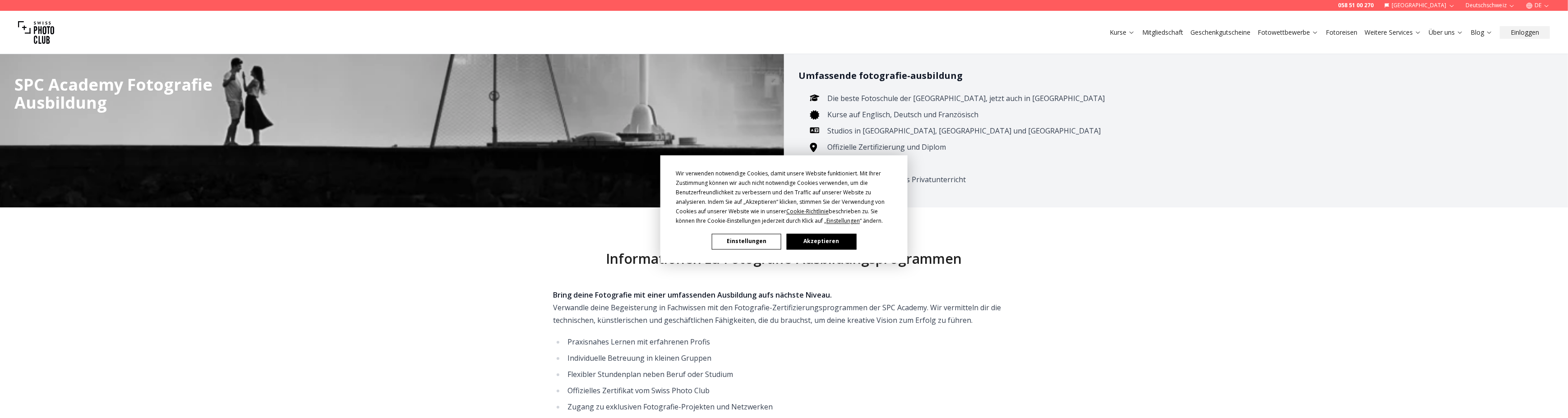
drag, startPoint x: 0, startPoint y: 0, endPoint x: 812, endPoint y: 240, distance: 846.7
click at [812, 240] on button "Akzeptieren" at bounding box center [821, 241] width 69 height 16
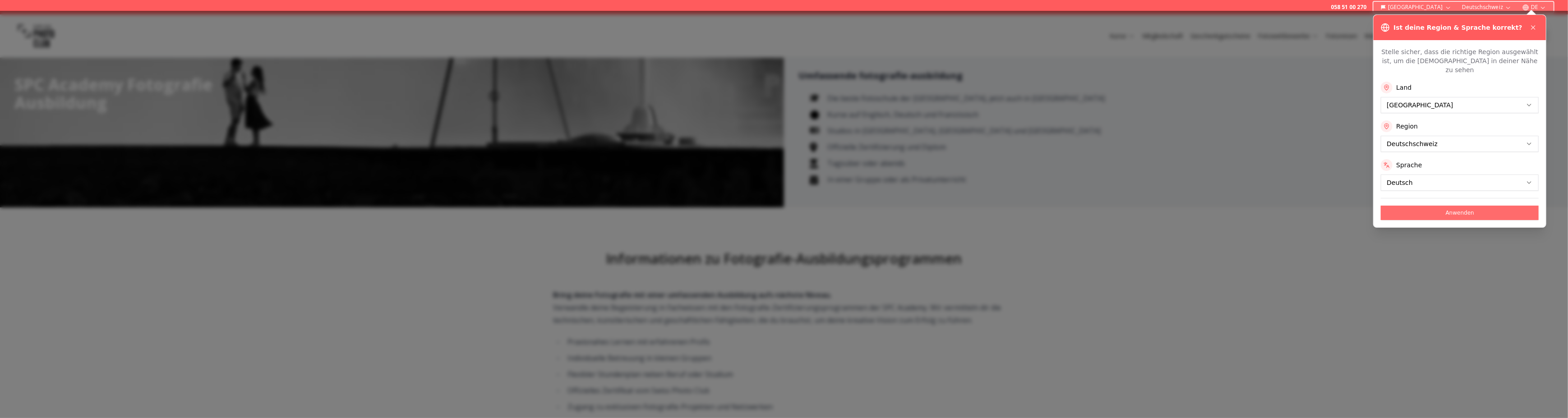
click at [1453, 206] on button "Anwenden" at bounding box center [1460, 213] width 158 height 14
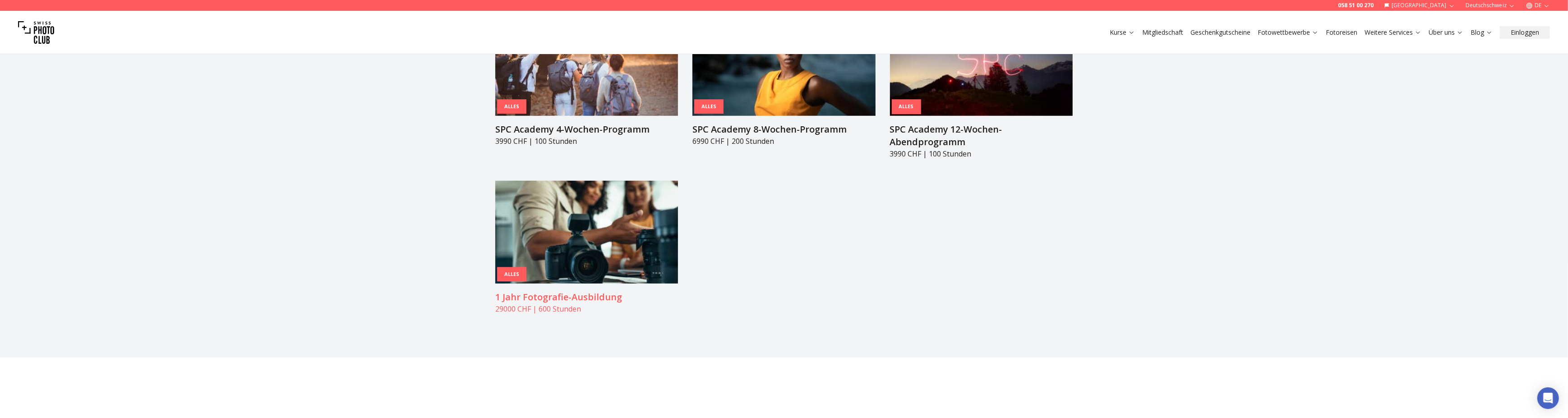
scroll to position [993, 0]
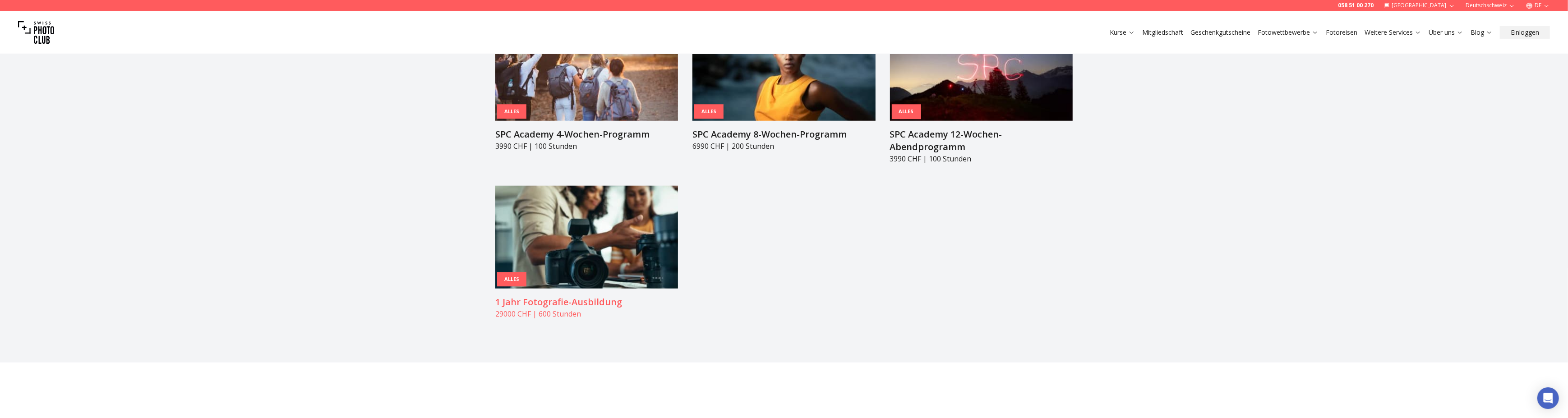
click at [600, 222] on img at bounding box center [586, 237] width 183 height 103
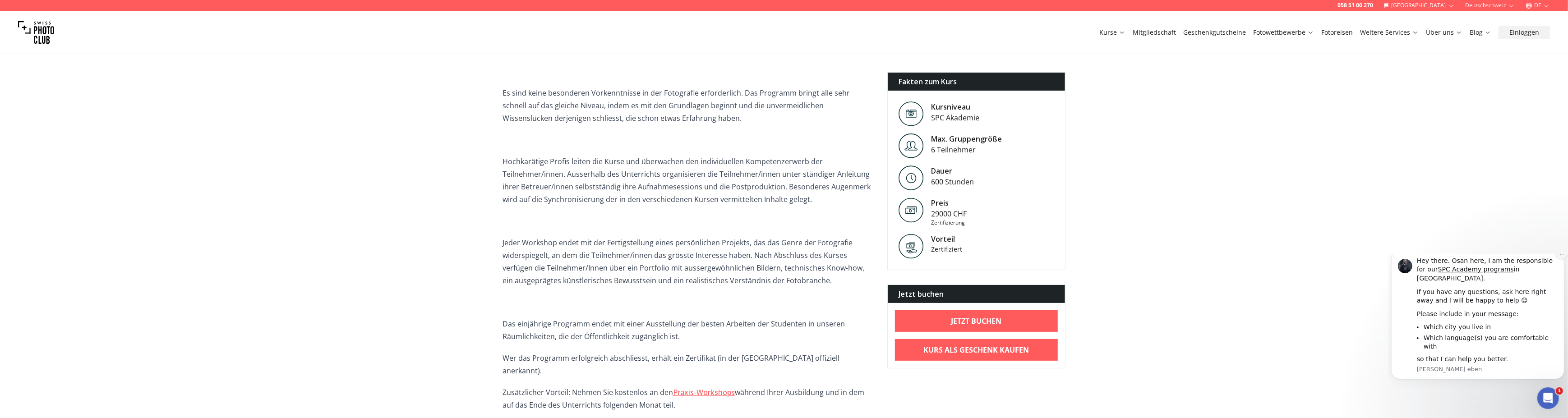
click at [1560, 255] on icon "Dismiss notification" at bounding box center [1561, 253] width 5 height 5
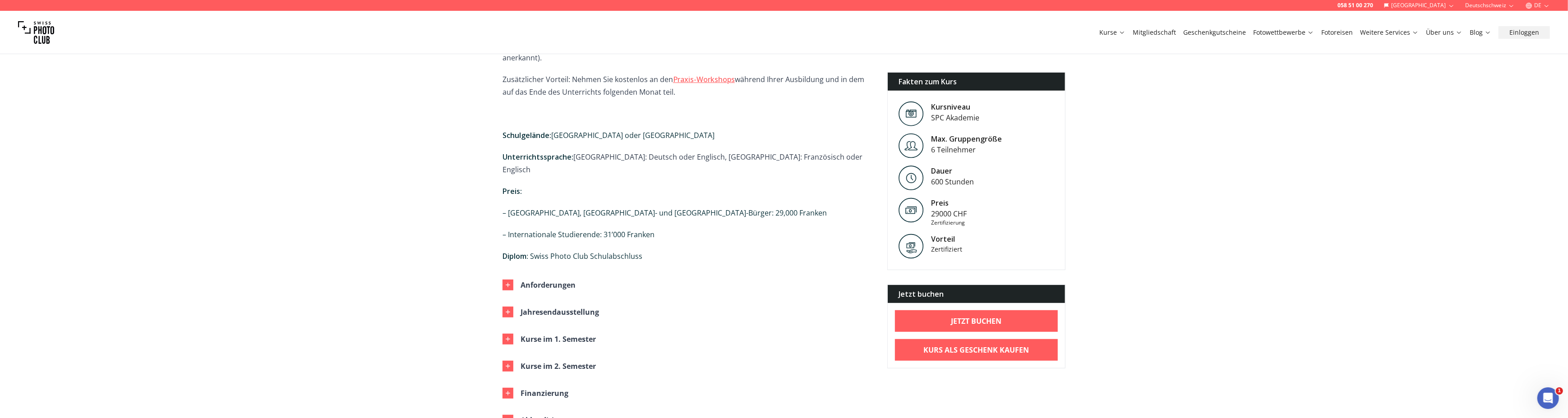
scroll to position [647, 0]
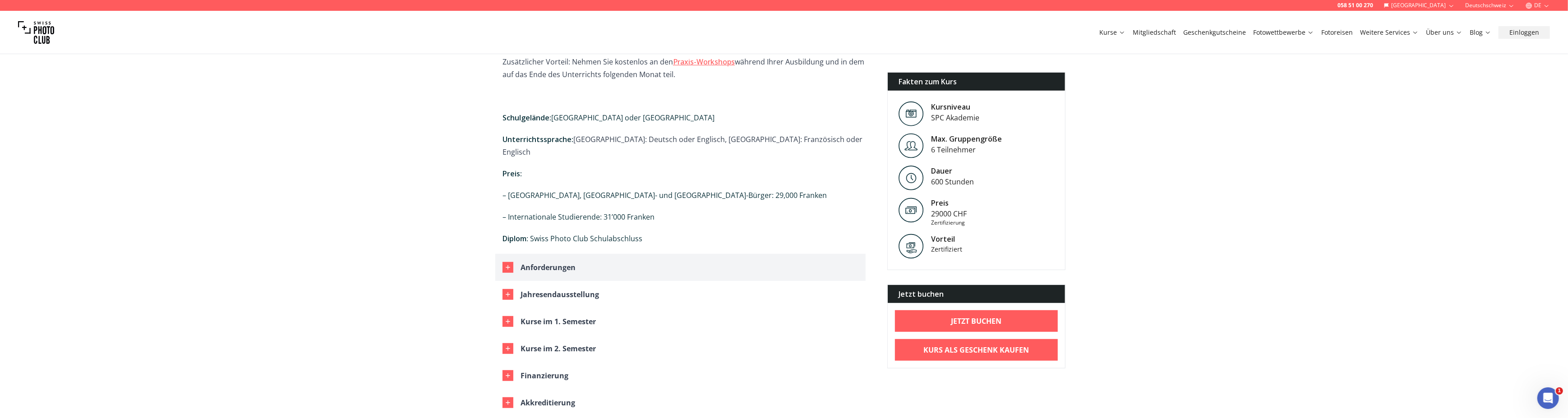
click at [505, 264] on icon "button" at bounding box center [508, 267] width 8 height 8
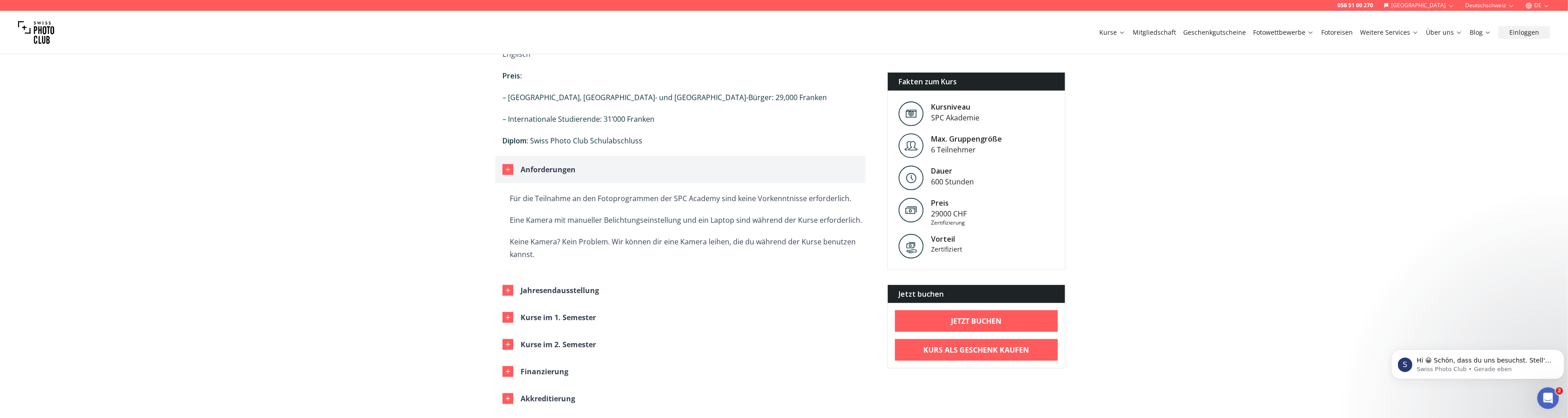
scroll to position [752, 0]
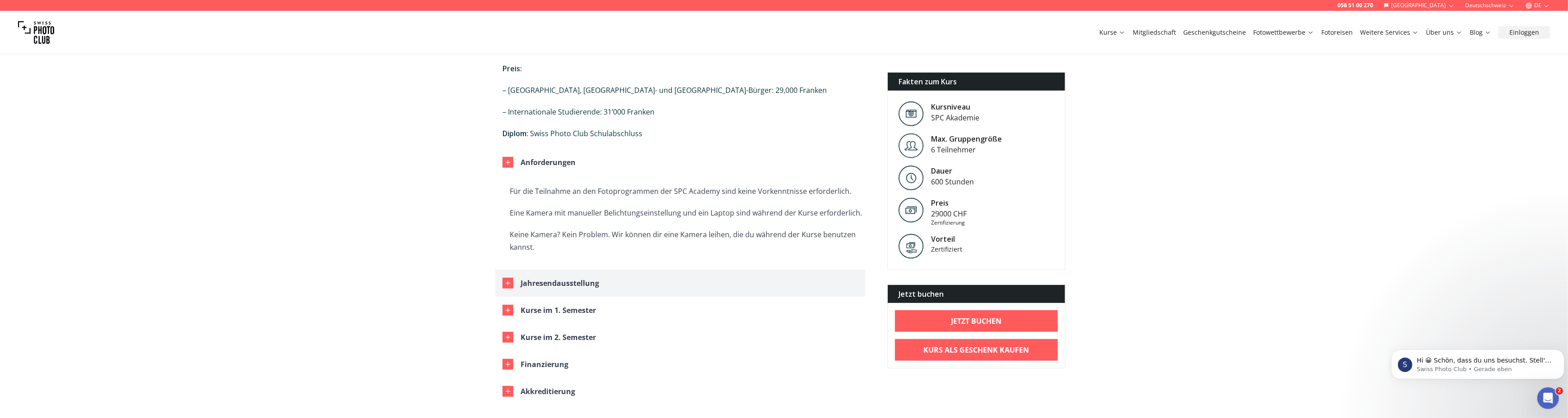
click at [509, 280] on icon "button" at bounding box center [508, 283] width 8 height 8
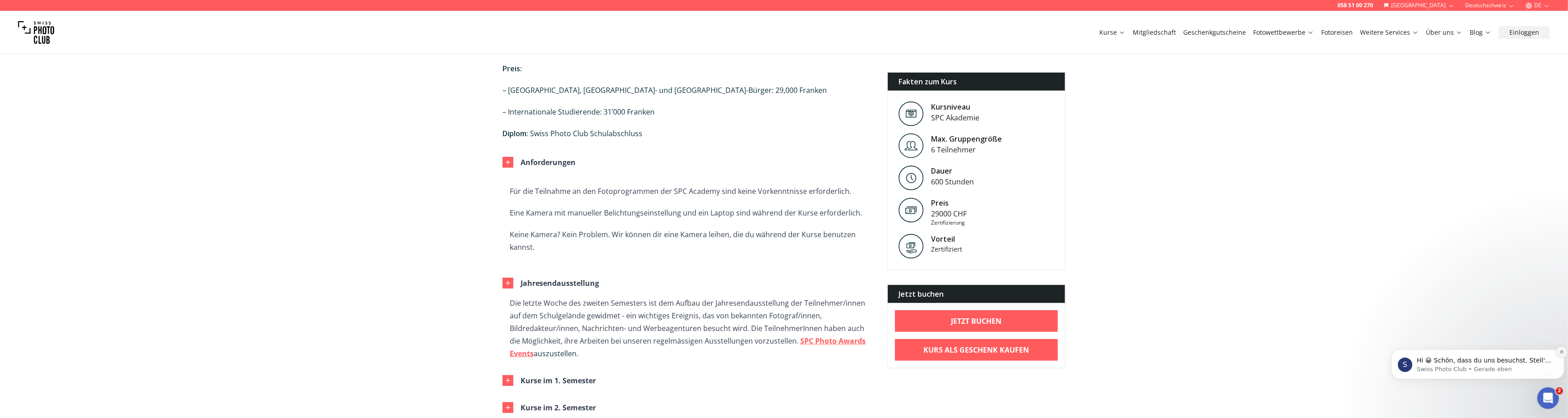
click at [1560, 351] on icon "Dismiss notification" at bounding box center [1561, 352] width 3 height 3
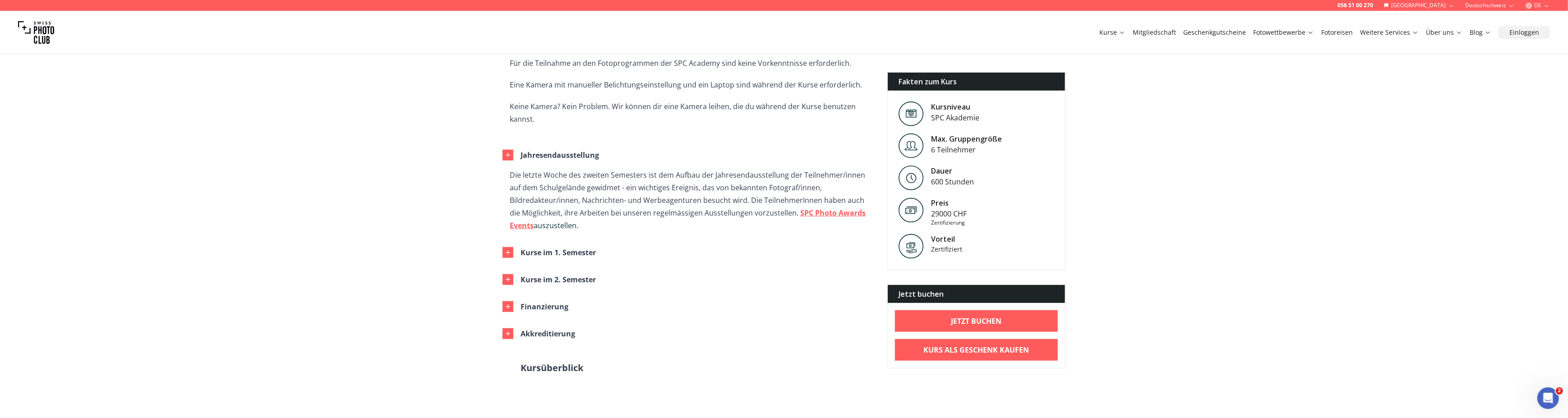
scroll to position [887, 0]
